Goal: Task Accomplishment & Management: Manage account settings

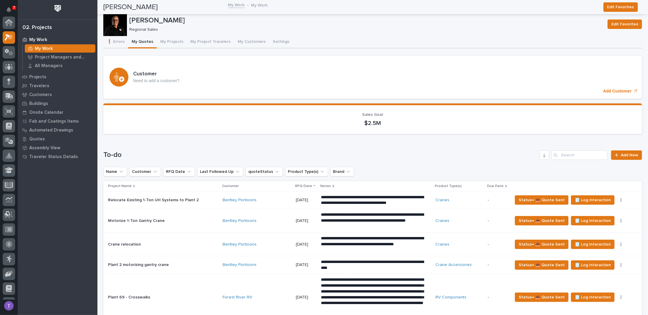
scroll to position [15, 0]
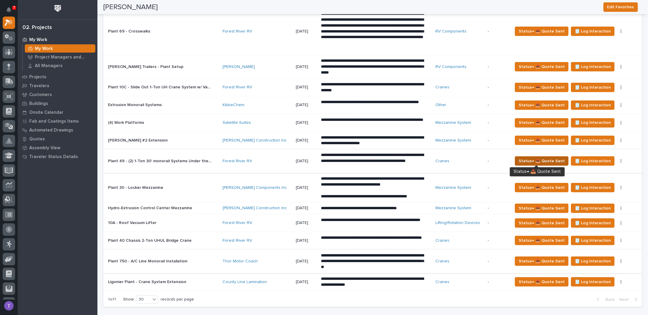
click at [539, 157] on span "Status→ 📤 Quote Sent" at bounding box center [542, 160] width 46 height 7
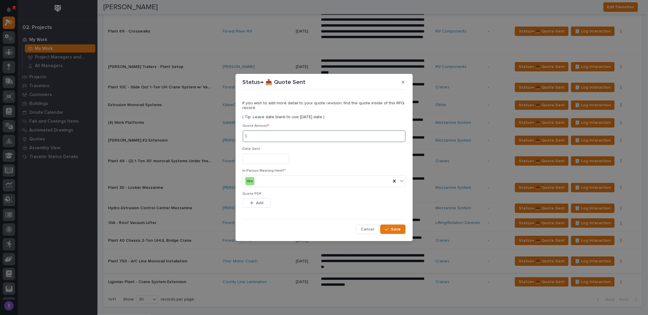
click at [259, 135] on input at bounding box center [324, 136] width 163 height 12
type input "20127"
click at [258, 156] on input "text" at bounding box center [266, 158] width 47 height 10
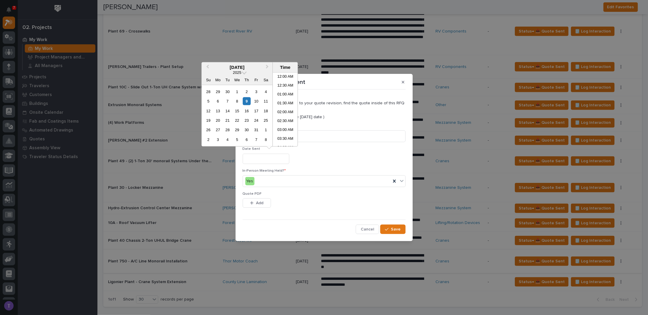
scroll to position [145, 0]
click at [247, 101] on div "9" at bounding box center [247, 101] width 8 height 8
type input "**********"
click at [252, 205] on button "Add" at bounding box center [257, 202] width 28 height 9
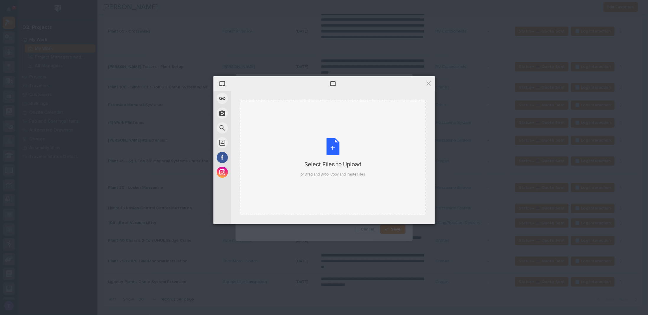
click at [329, 146] on div "Select Files to Upload or Drag and Drop, Copy and Paste Files" at bounding box center [332, 157] width 65 height 39
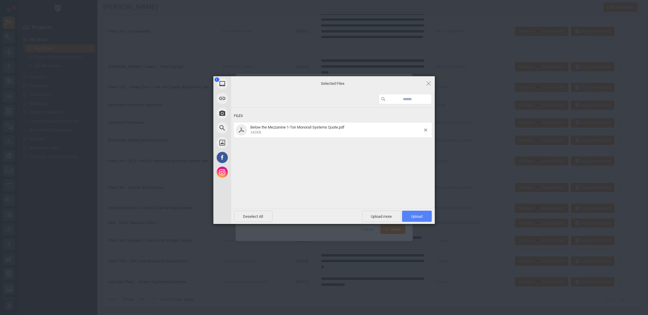
click at [416, 214] on span "Upload 1" at bounding box center [417, 216] width 12 height 4
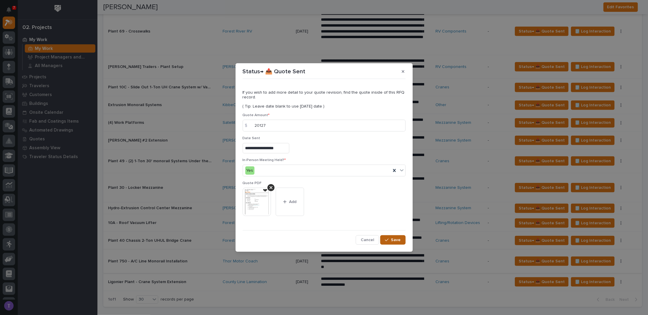
click at [394, 239] on span "Save" at bounding box center [396, 239] width 10 height 5
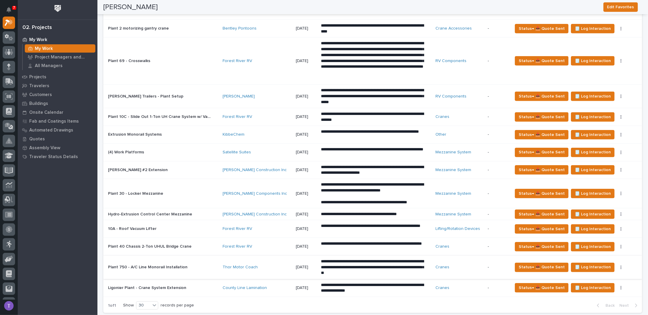
scroll to position [295, 0]
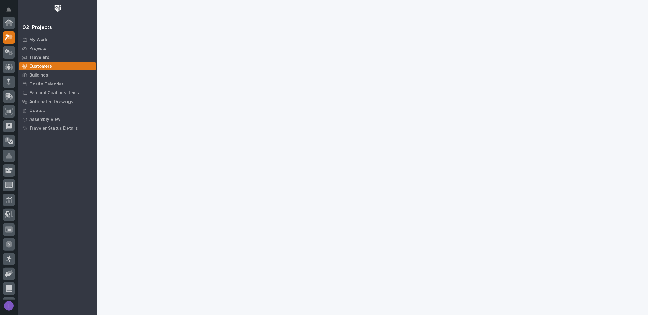
scroll to position [15, 0]
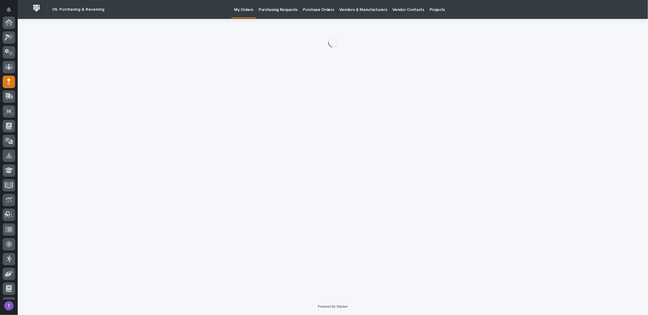
scroll to position [59, 0]
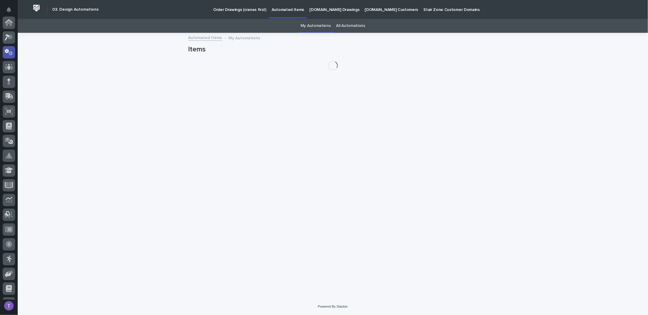
scroll to position [30, 0]
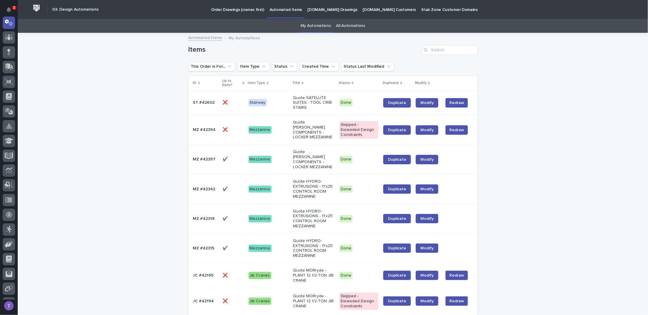
click at [233, 8] on p "Order Drawings (cranes first)" at bounding box center [237, 6] width 53 height 12
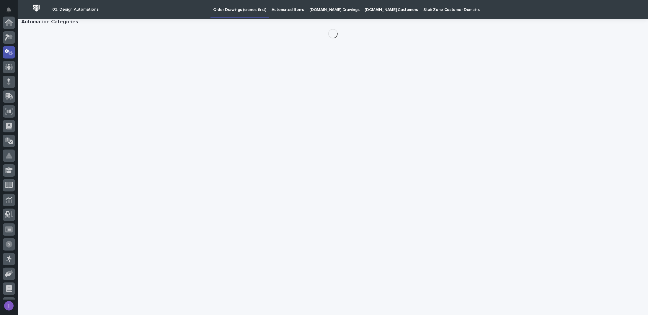
scroll to position [30, 0]
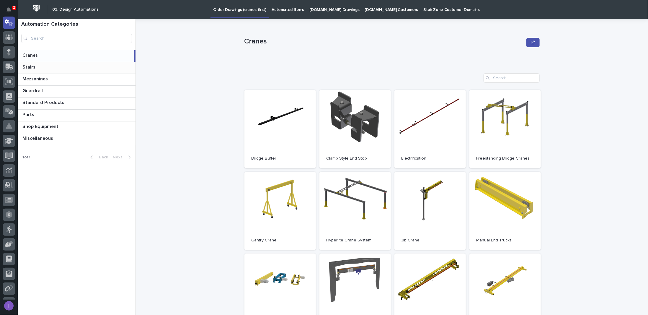
click at [43, 65] on p at bounding box center [77, 67] width 111 height 6
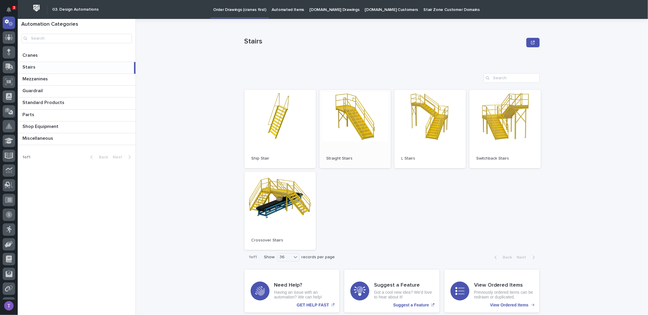
click at [351, 120] on link "Open" at bounding box center [354, 129] width 71 height 78
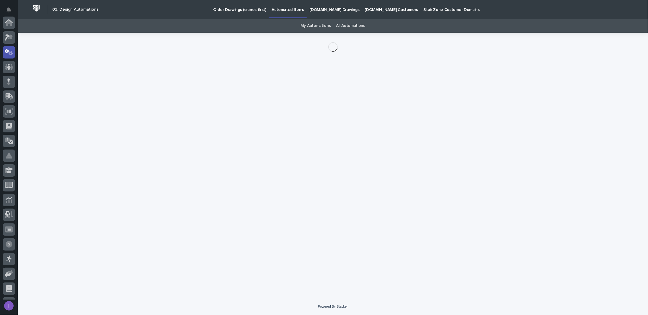
scroll to position [30, 0]
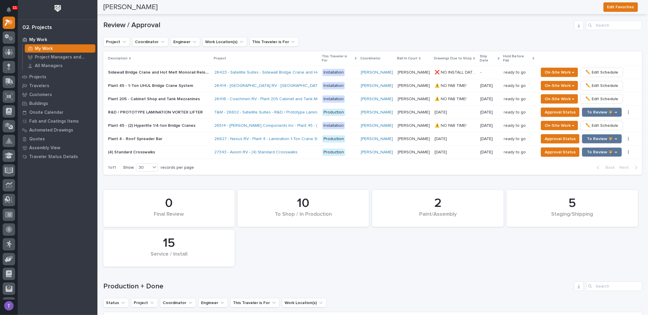
scroll to position [383, 0]
